Goal: Information Seeking & Learning: Learn about a topic

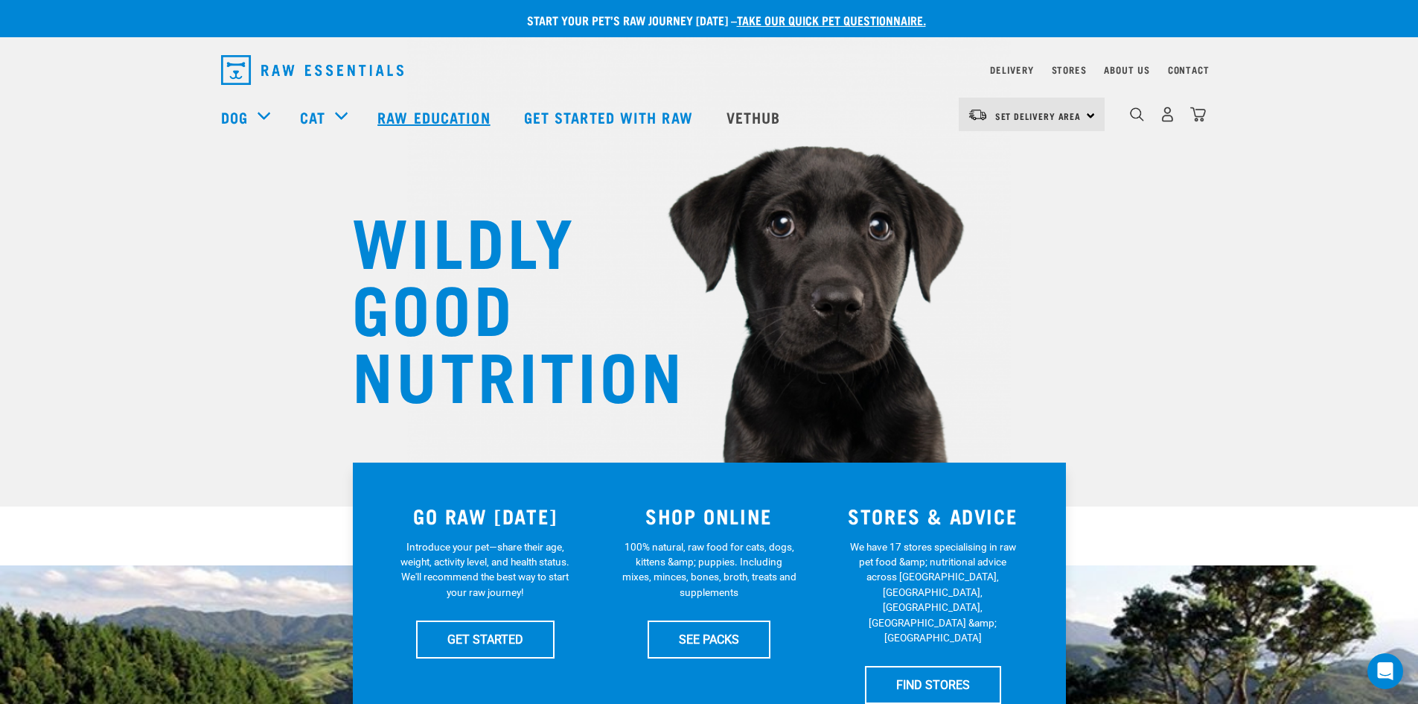
click at [421, 114] on link "Raw Education" at bounding box center [436, 117] width 146 height 60
click at [419, 118] on link "Raw Education" at bounding box center [436, 117] width 146 height 60
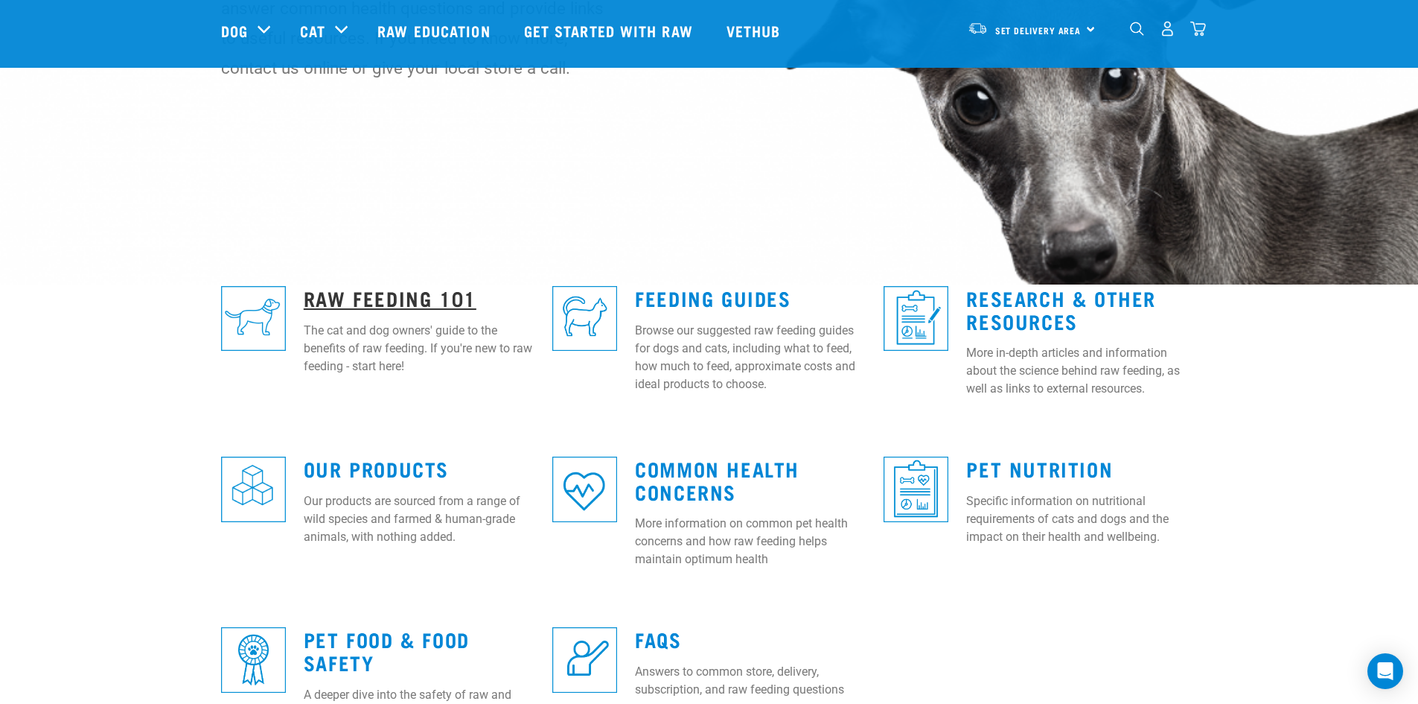
scroll to position [223, 0]
click at [375, 296] on link "Raw Feeding 101" at bounding box center [390, 296] width 173 height 11
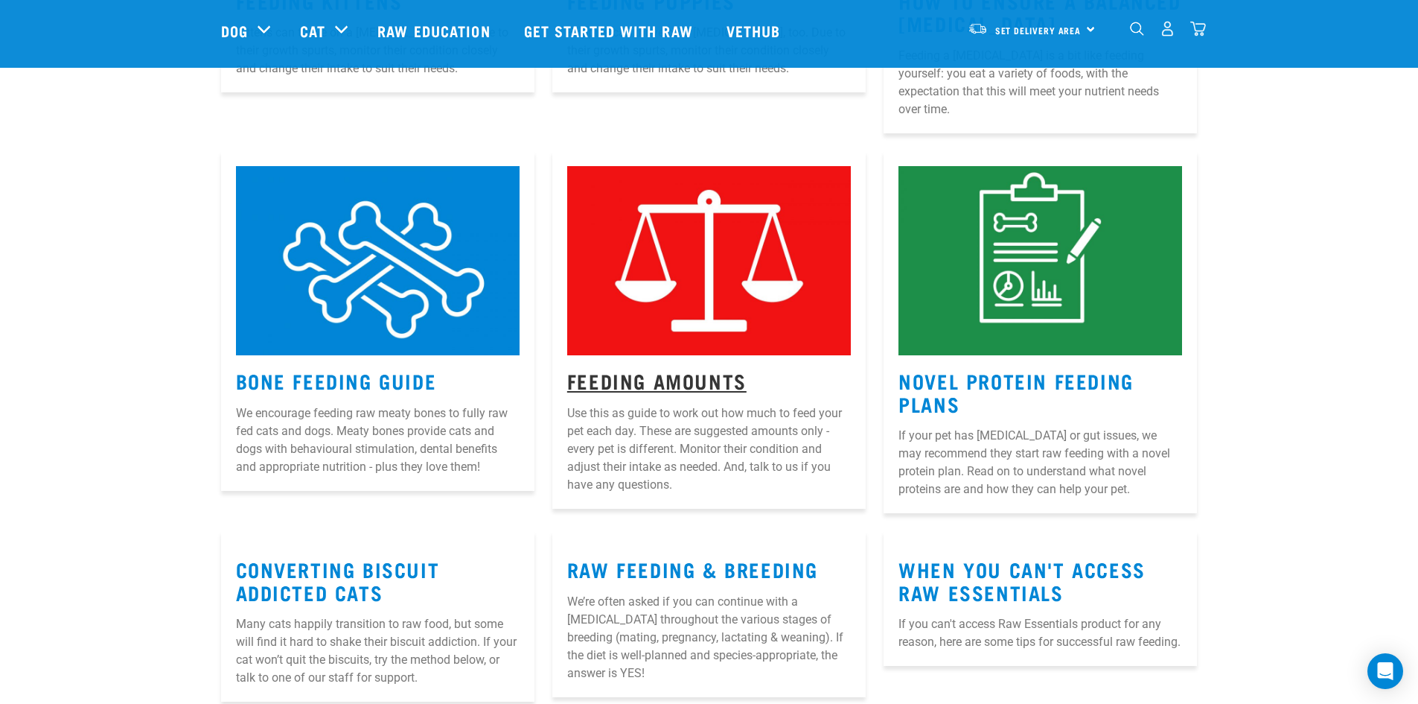
scroll to position [1339, 0]
click at [599, 374] on link "Feeding Amounts" at bounding box center [656, 379] width 179 height 11
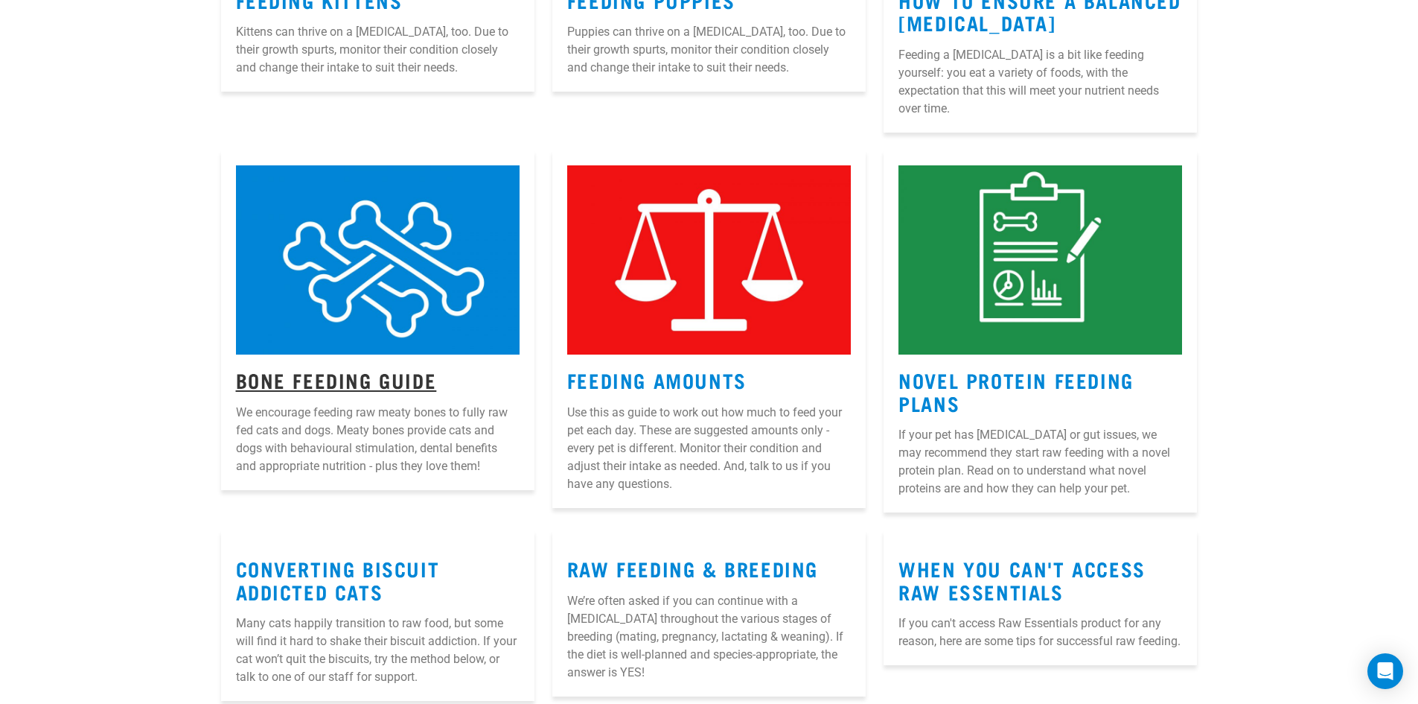
click at [389, 374] on link "Bone Feeding Guide" at bounding box center [336, 379] width 201 height 11
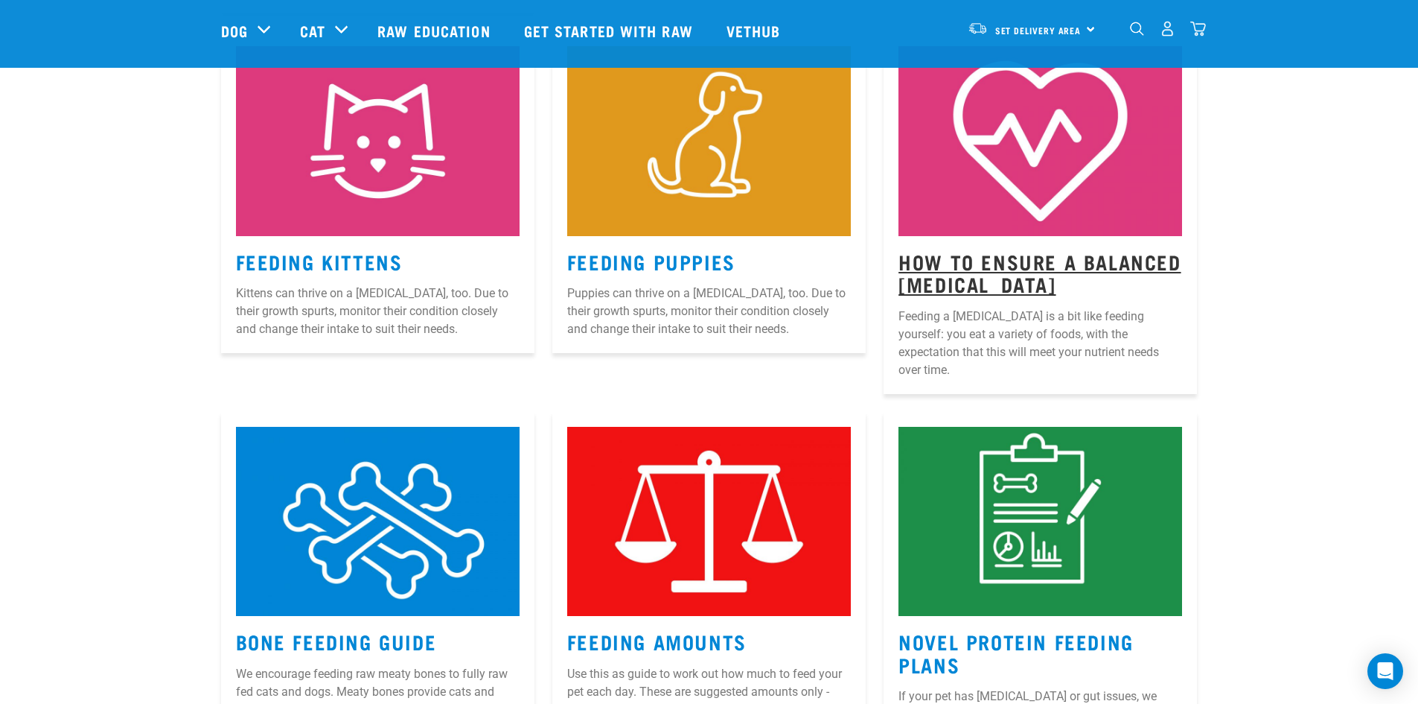
click at [957, 270] on link "How to Ensure a Balanced [MEDICAL_DATA]" at bounding box center [1040, 272] width 282 height 34
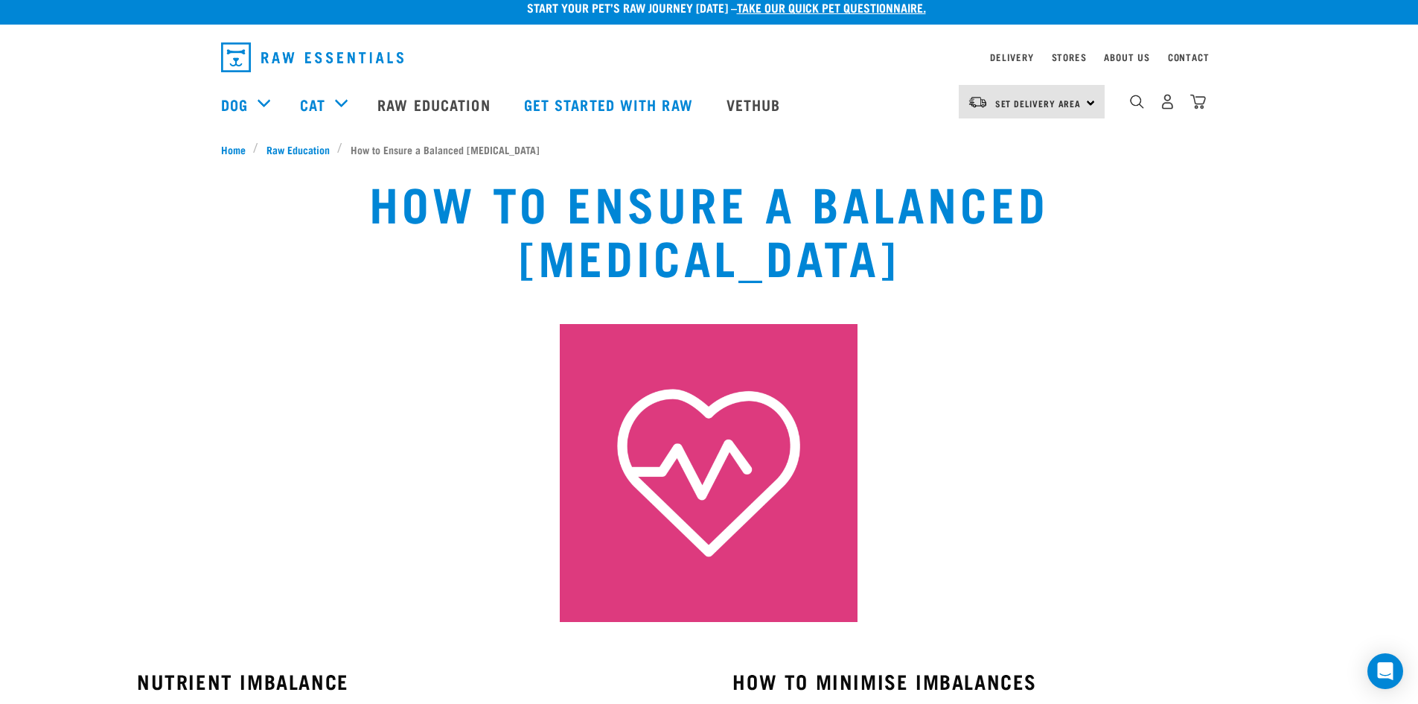
scroll to position [23, 0]
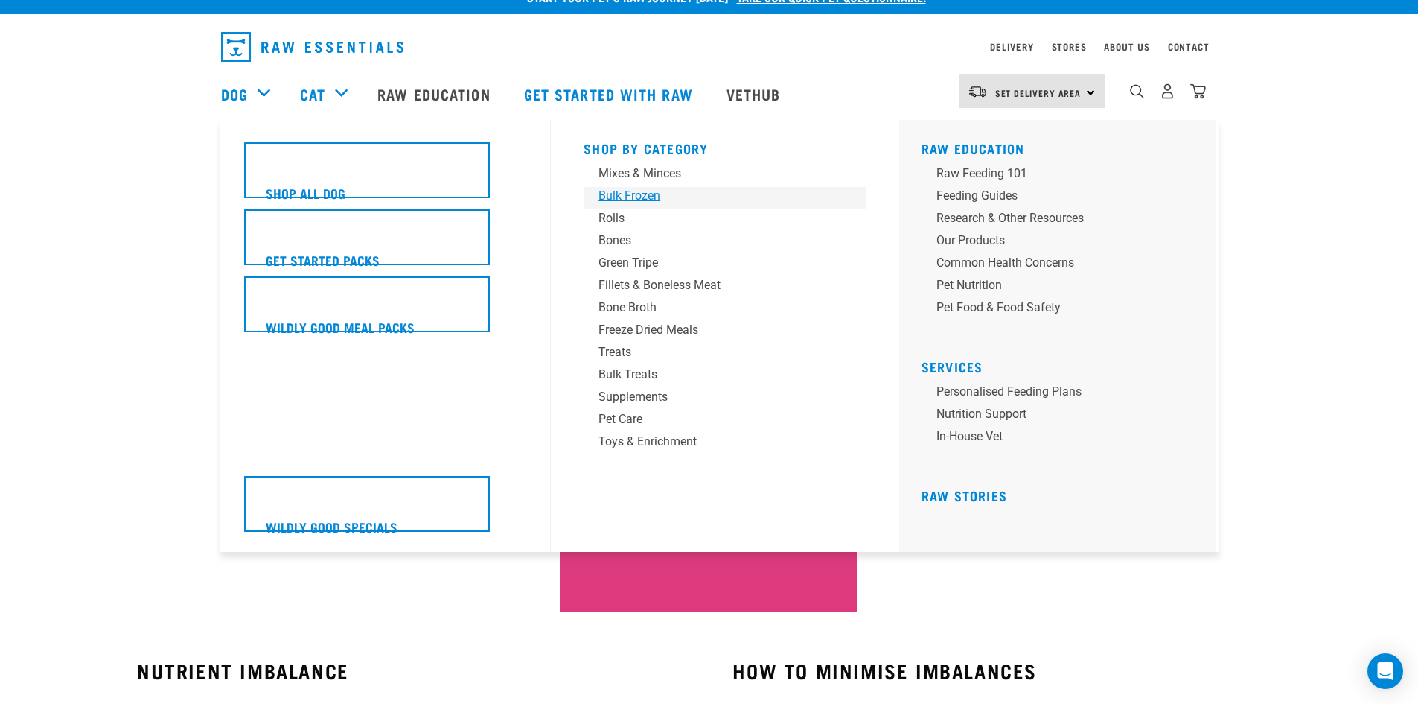
click at [610, 194] on div "Bulk Frozen" at bounding box center [715, 196] width 232 height 18
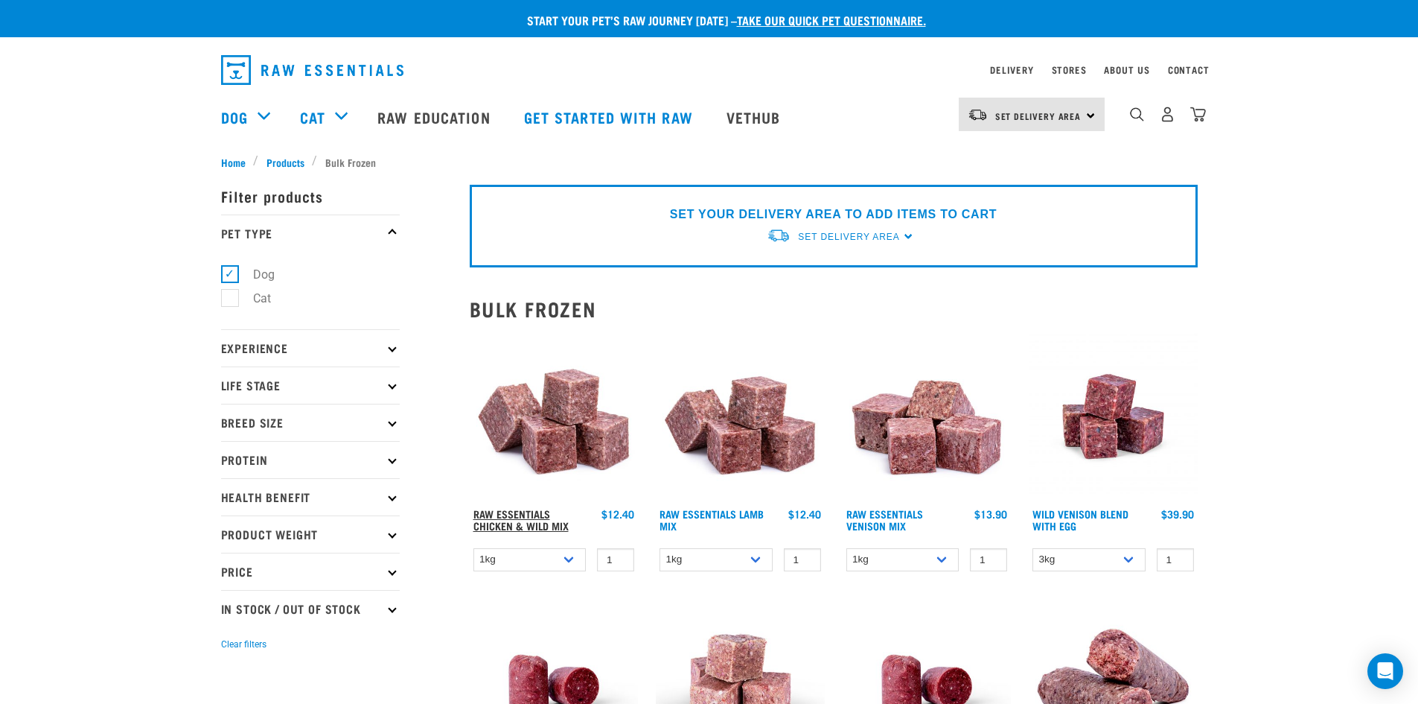
click at [513, 520] on link "Raw Essentials Chicken & Wild Mix" at bounding box center [520, 519] width 95 height 17
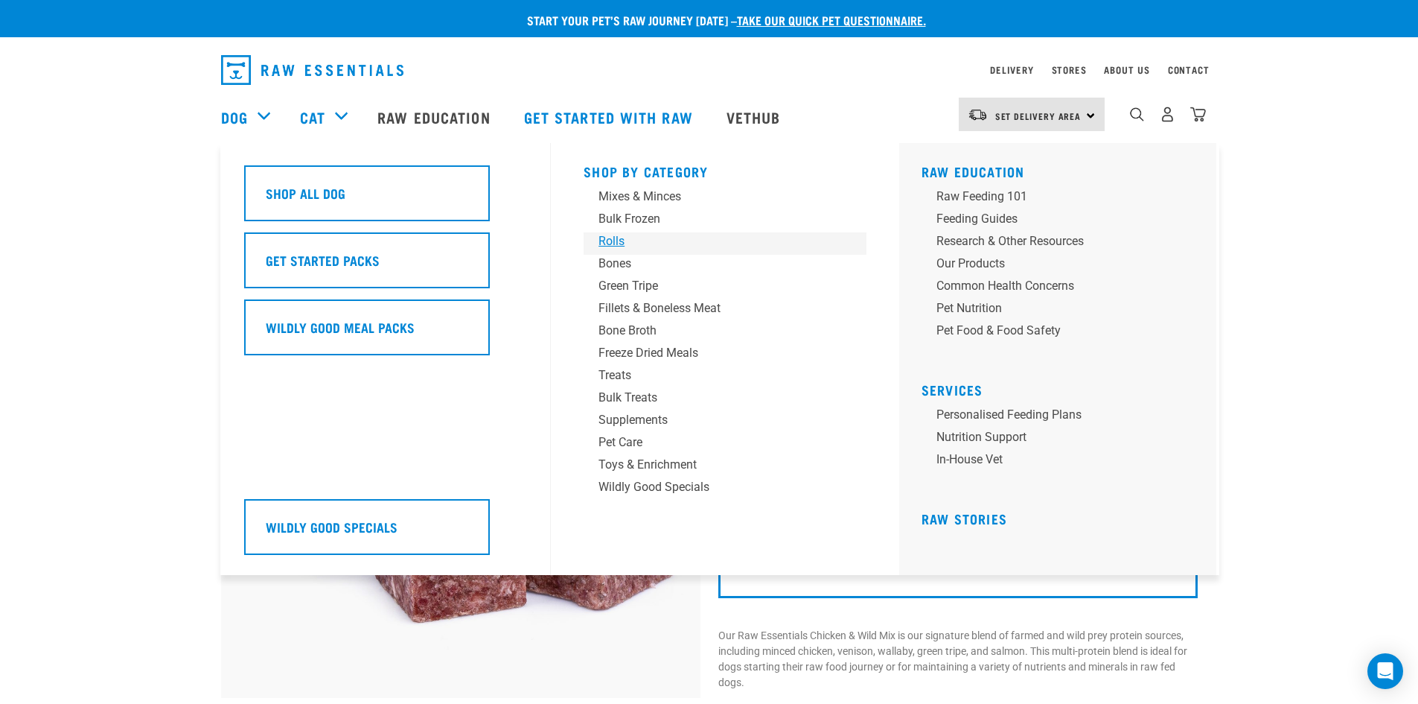
drag, startPoint x: 610, startPoint y: 235, endPoint x: 602, endPoint y: 235, distance: 8.2
click at [610, 235] on div "Rolls" at bounding box center [715, 241] width 232 height 18
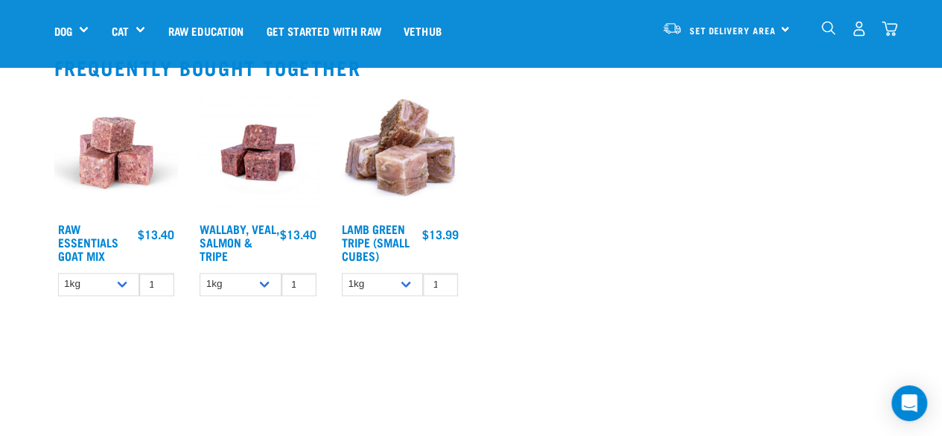
scroll to position [966, 0]
click at [121, 279] on select "1kg Bulk (10kg)" at bounding box center [99, 283] width 82 height 23
select select "344957"
click at [58, 272] on select "1kg Bulk (10kg)" at bounding box center [99, 283] width 82 height 23
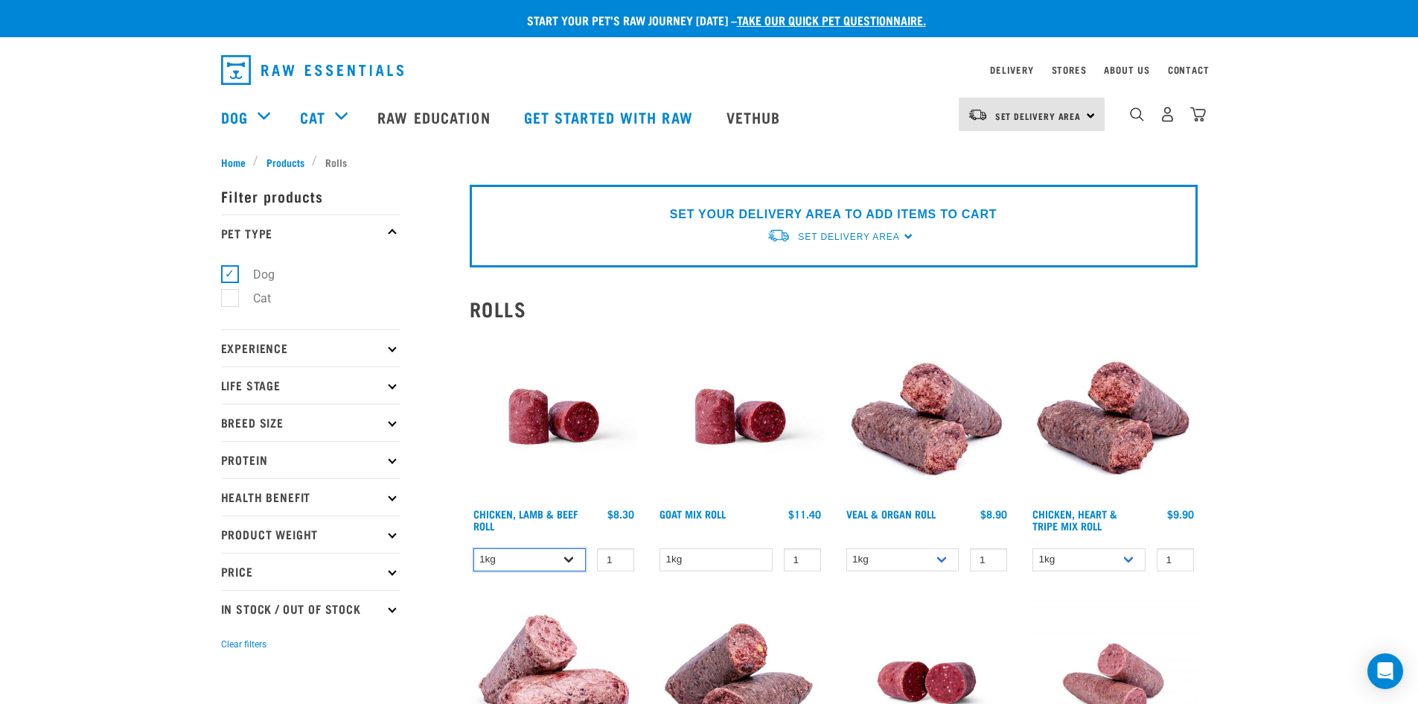
click at [574, 560] on select "1kg Bulk (10kg)" at bounding box center [529, 559] width 113 height 23
select select "418575"
click at [473, 548] on select "1kg Bulk (10kg)" at bounding box center [529, 559] width 113 height 23
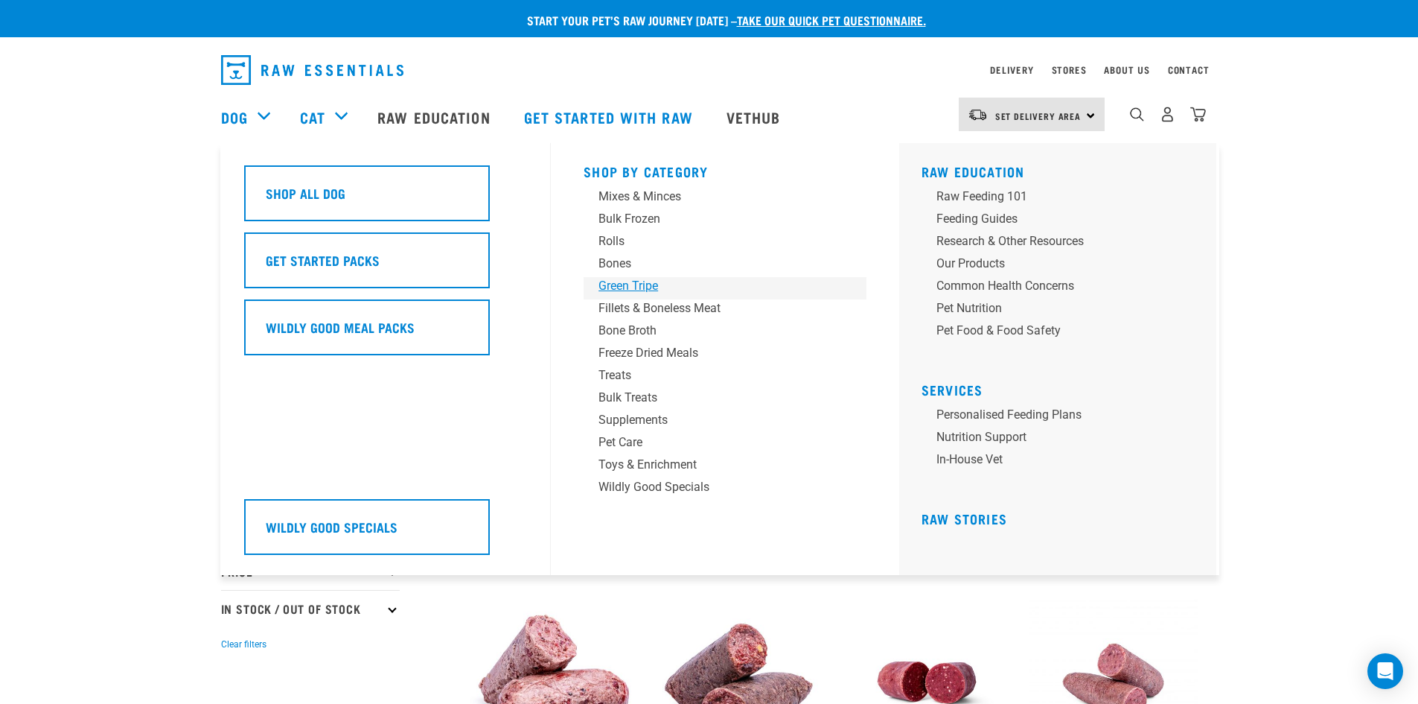
drag, startPoint x: 629, startPoint y: 286, endPoint x: 622, endPoint y: 289, distance: 8.0
click at [629, 286] on div "Green Tripe" at bounding box center [715, 286] width 232 height 18
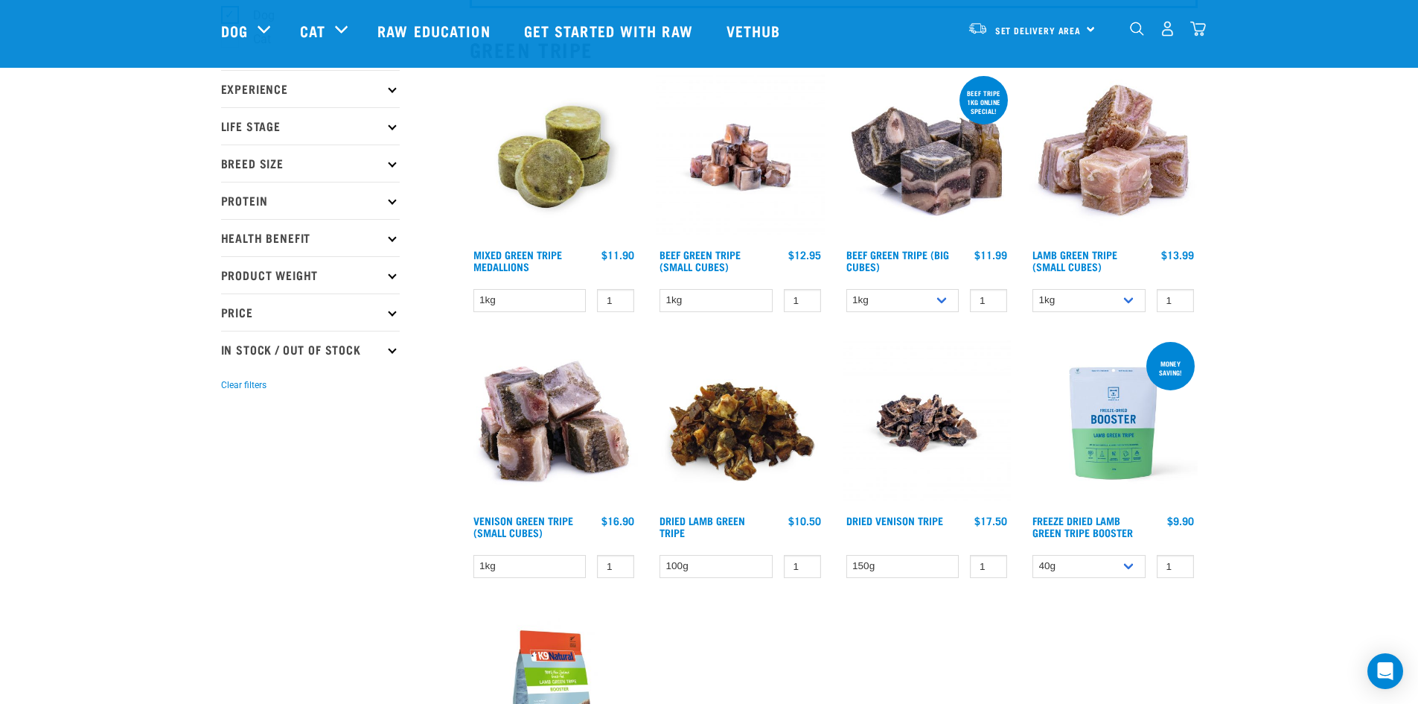
scroll to position [149, 0]
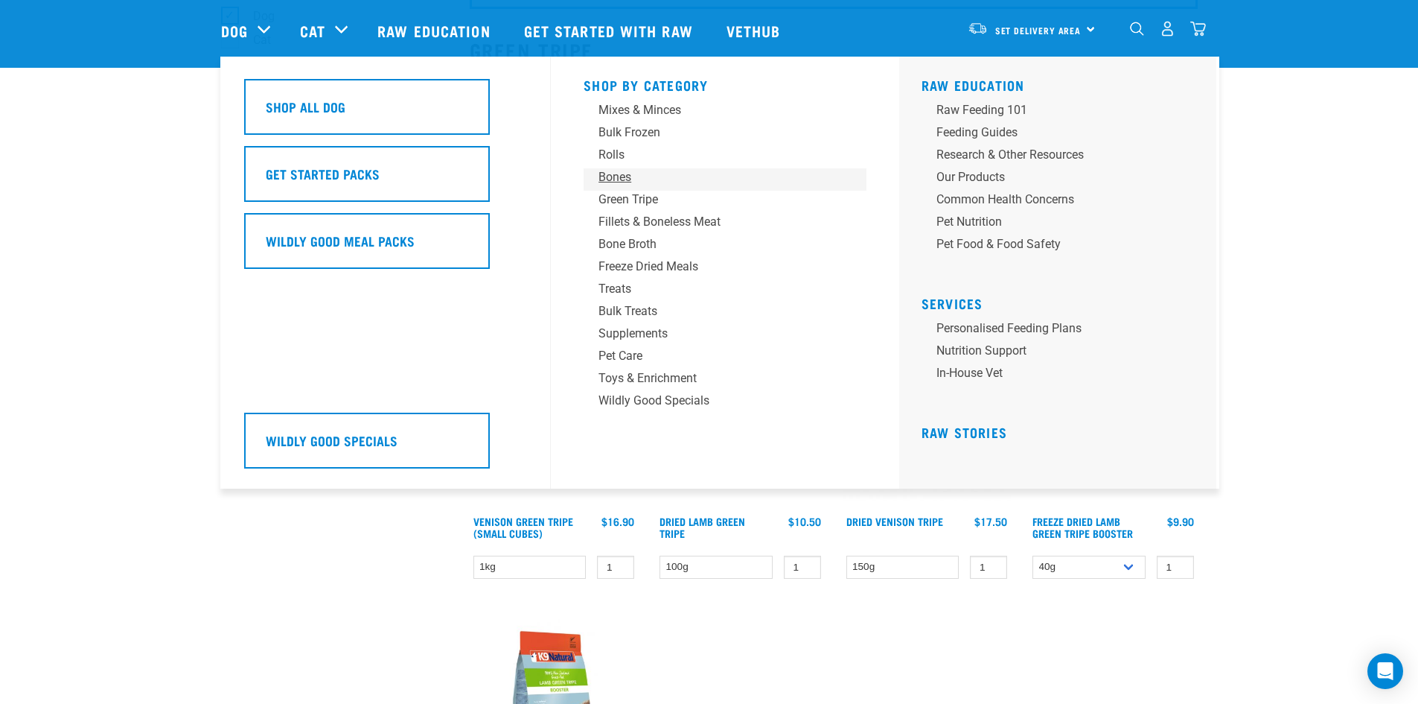
click at [611, 178] on div "Bones" at bounding box center [715, 177] width 232 height 18
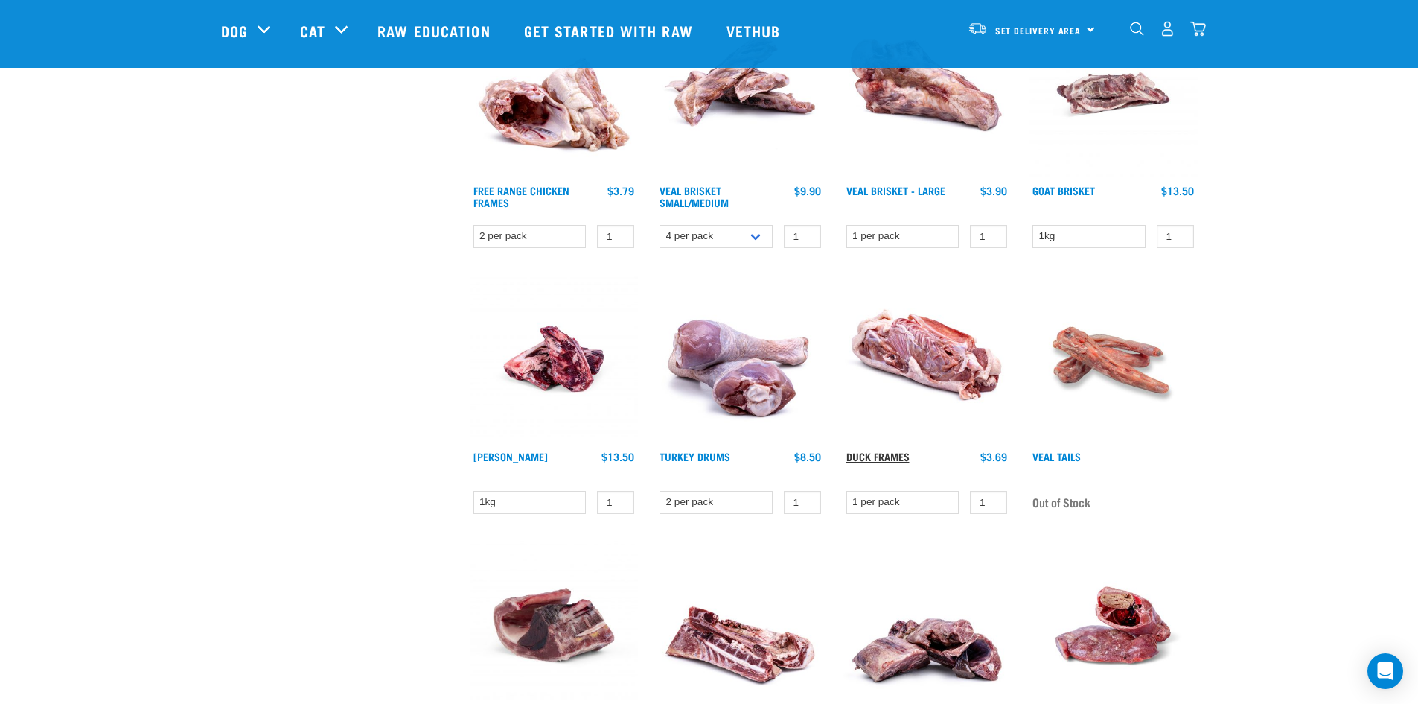
scroll to position [744, 0]
click at [875, 454] on link "Duck Frames" at bounding box center [877, 456] width 63 height 5
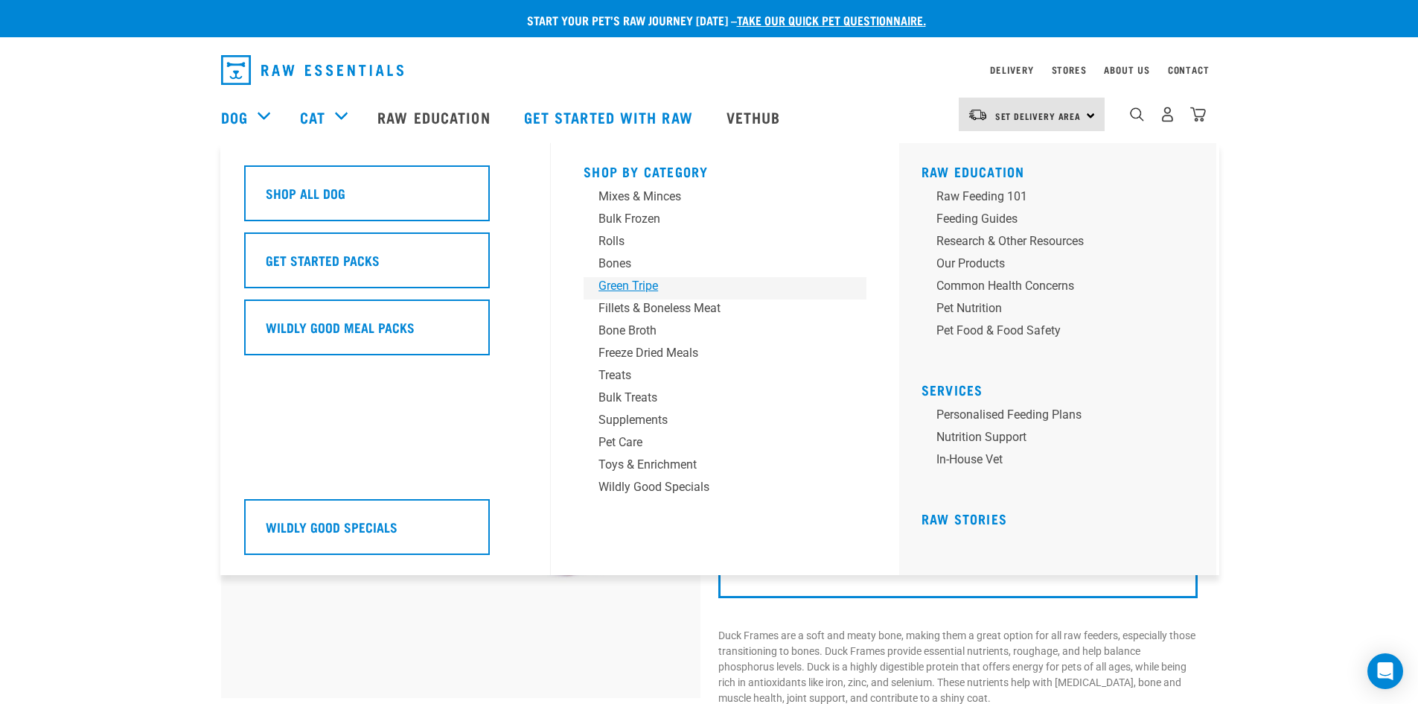
click at [622, 284] on div "Green Tripe" at bounding box center [715, 286] width 232 height 18
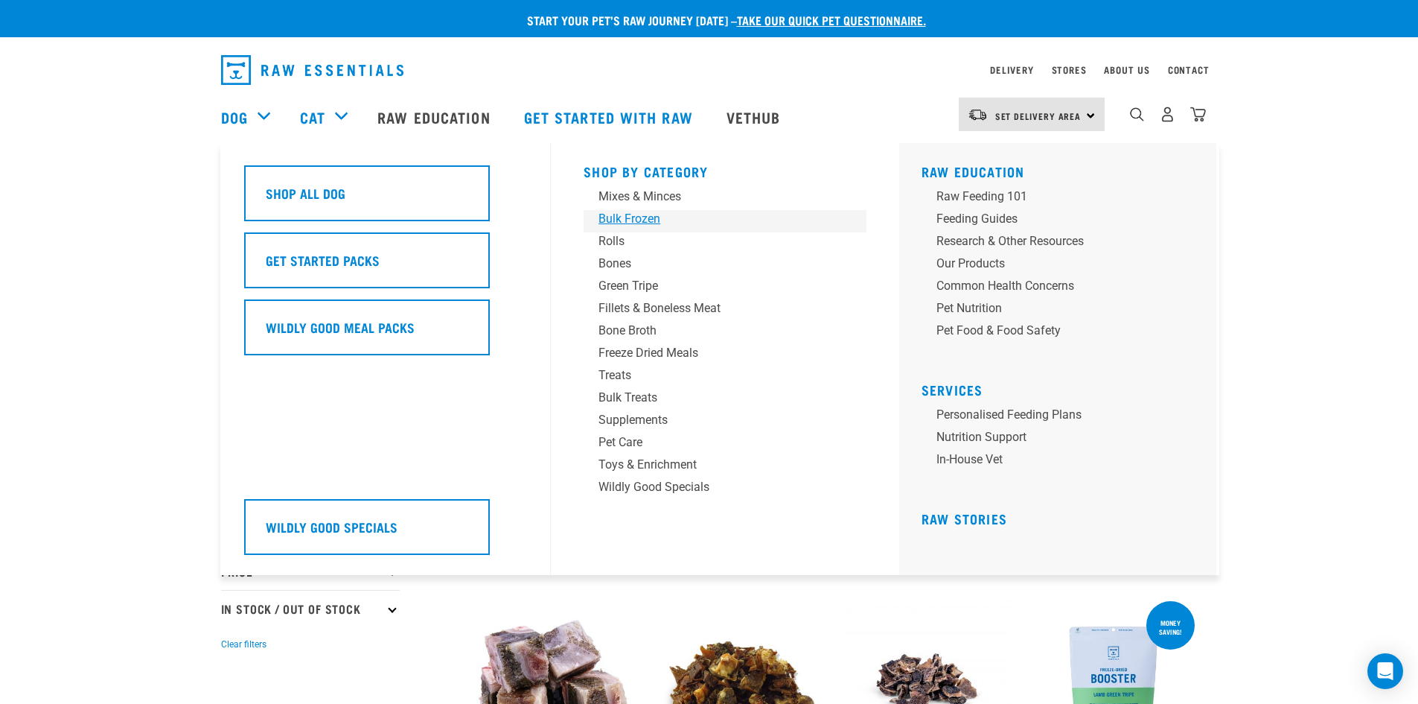
click at [615, 220] on div "Bulk Frozen" at bounding box center [715, 219] width 232 height 18
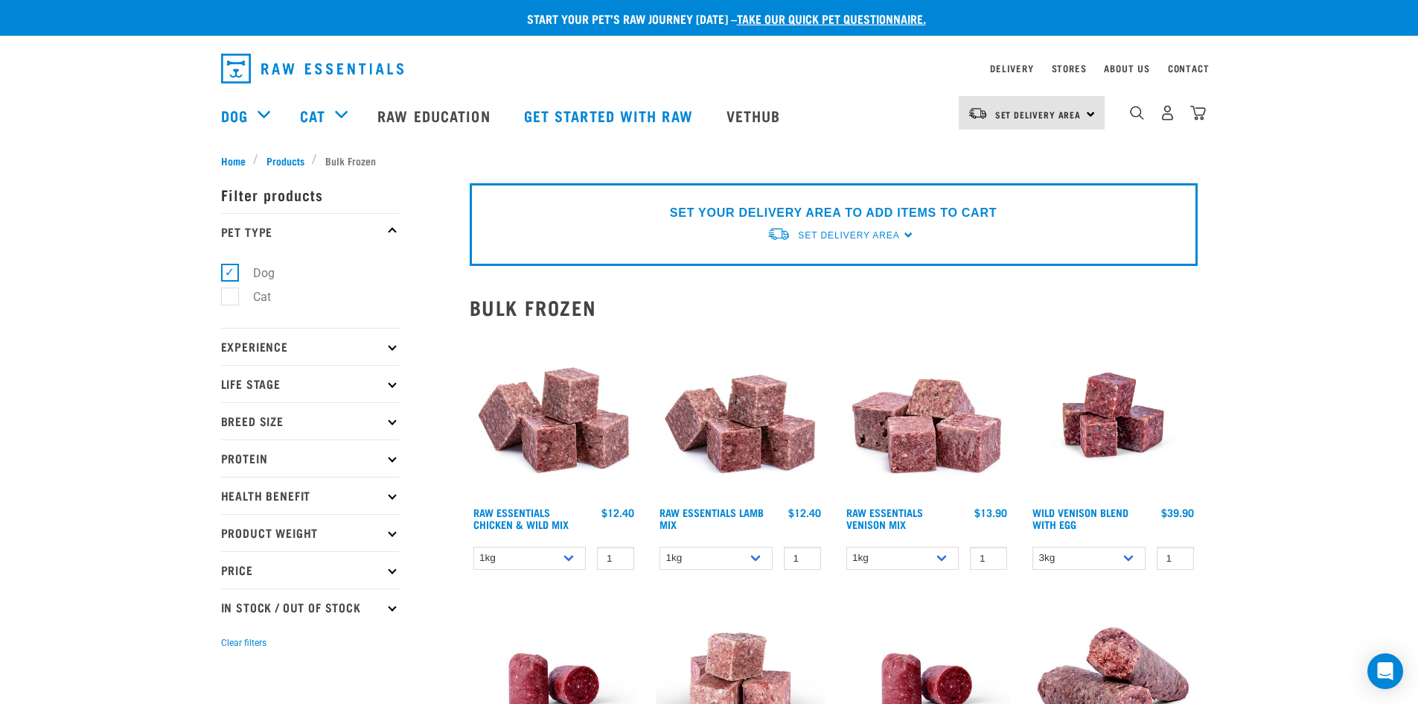
scroll to position [2, 0]
